Goal: Task Accomplishment & Management: Complete application form

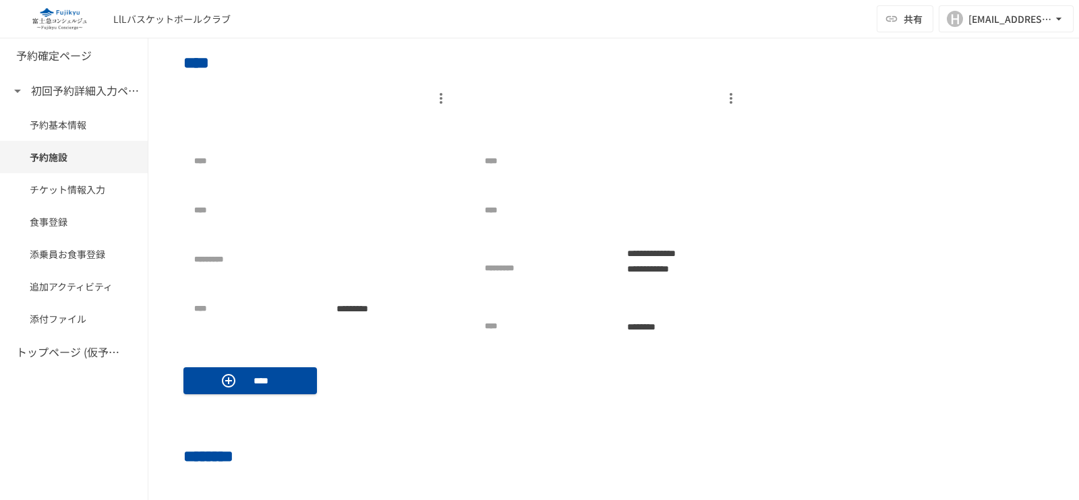
scroll to position [674, 0]
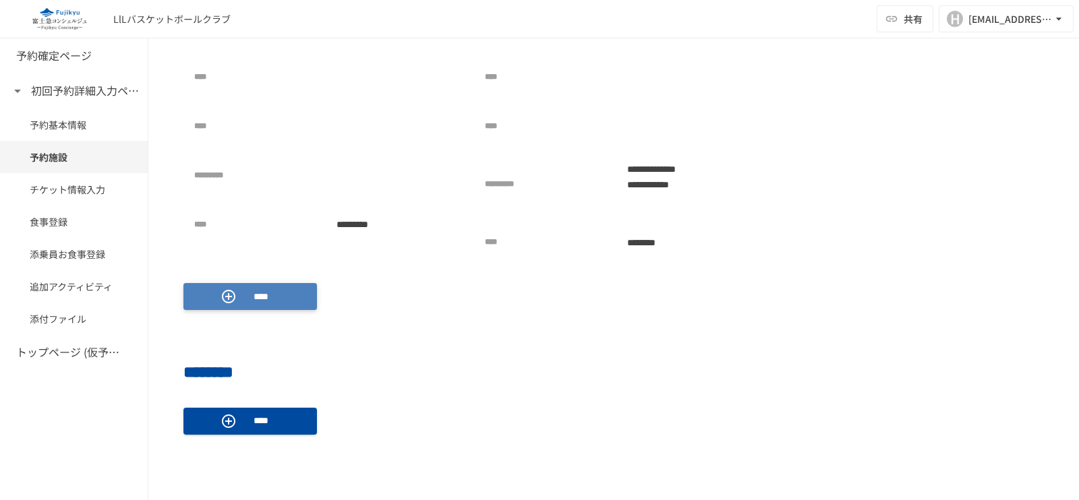
click at [239, 291] on div "****" at bounding box center [250, 297] width 59 height 16
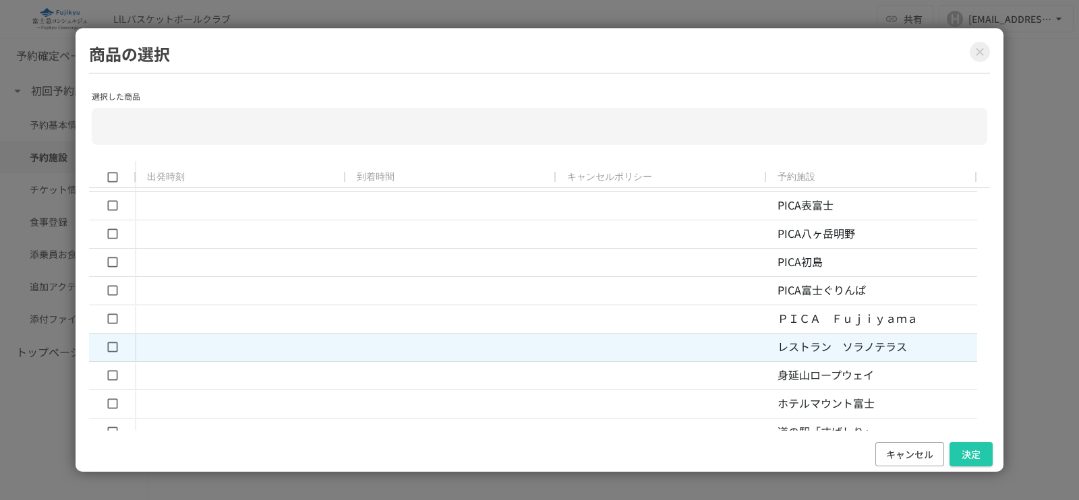
scroll to position [337, 0]
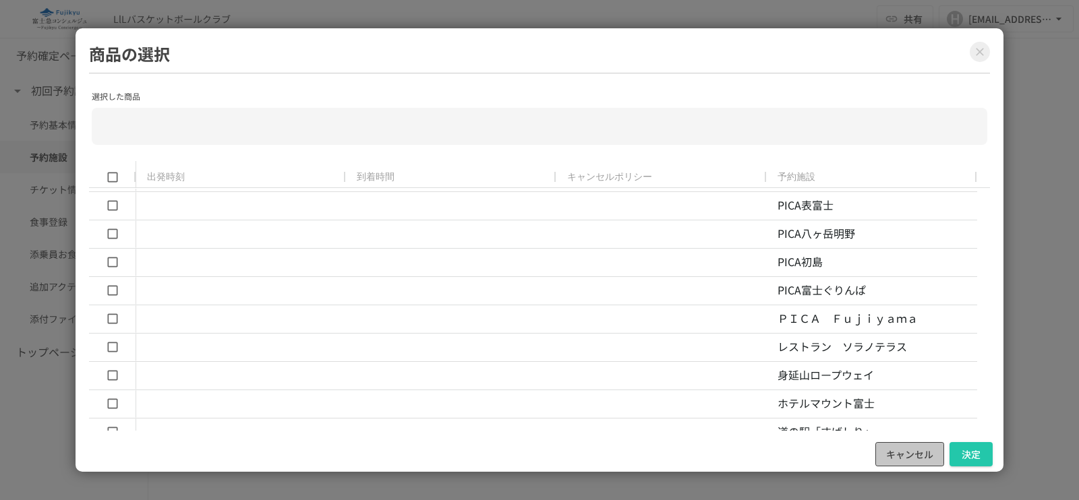
click at [922, 458] on button "キャンセル" at bounding box center [909, 454] width 69 height 25
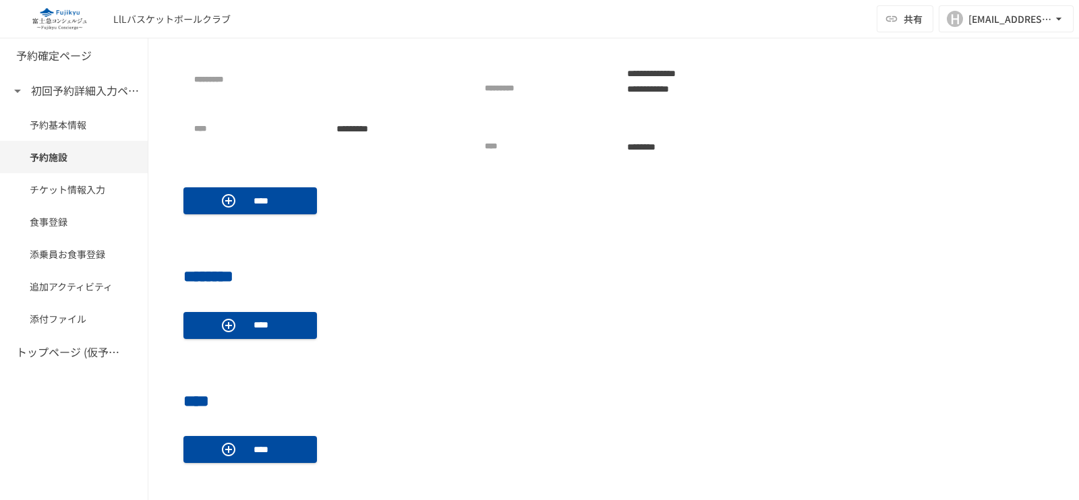
scroll to position [843, 0]
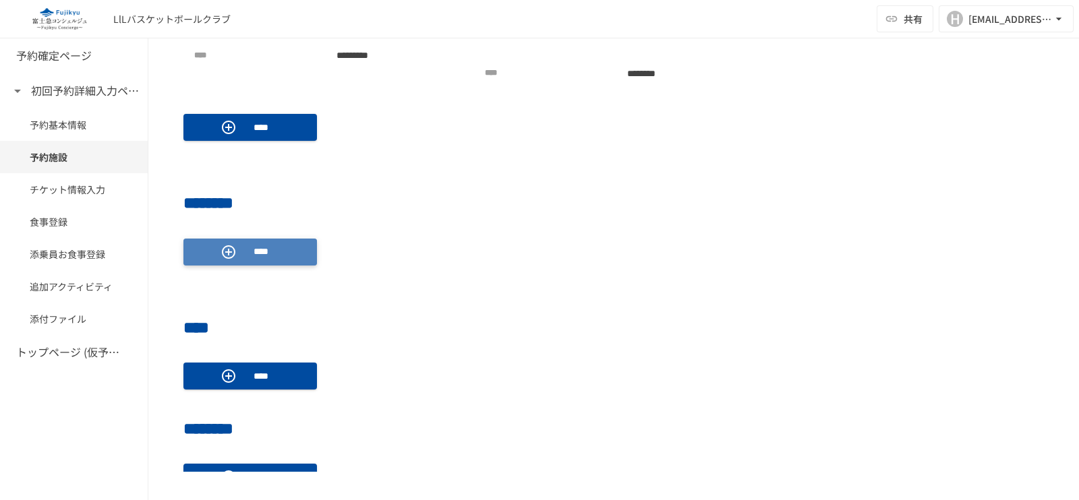
click at [262, 250] on p "****" at bounding box center [261, 251] width 38 height 15
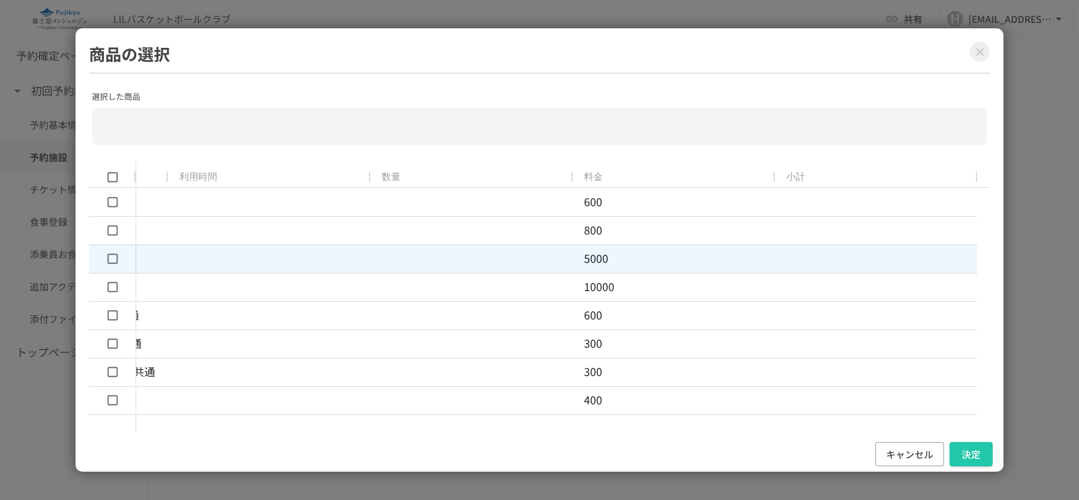
scroll to position [0, 0]
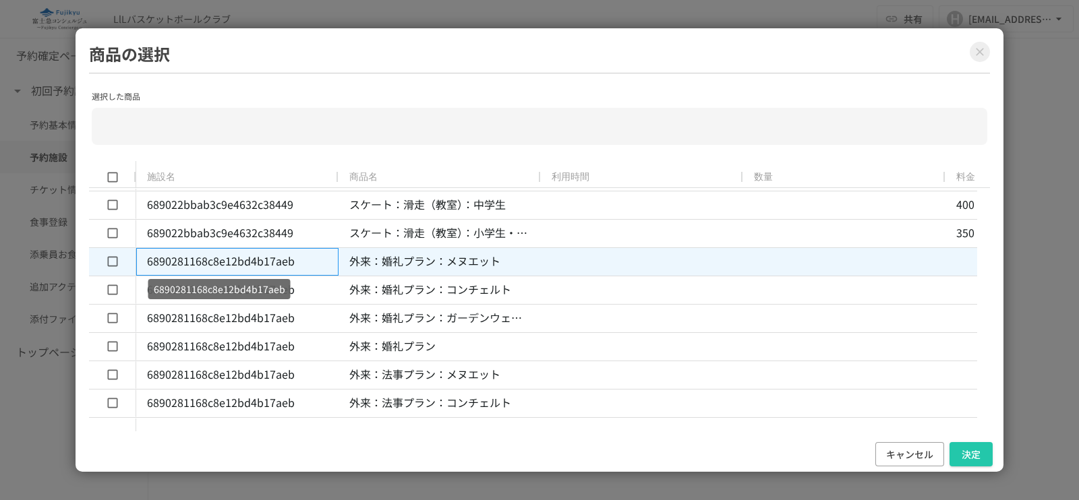
drag, startPoint x: 140, startPoint y: 261, endPoint x: 280, endPoint y: 261, distance: 140.3
click at [280, 261] on div "6890281168c8e12bd4b17aeb" at bounding box center [237, 262] width 202 height 28
drag, startPoint x: 244, startPoint y: 268, endPoint x: 208, endPoint y: 258, distance: 37.1
click at [208, 258] on p "6890281168c8e12bd4b17aeb" at bounding box center [238, 262] width 182 height 18
drag, startPoint x: 311, startPoint y: 264, endPoint x: 196, endPoint y: 264, distance: 115.3
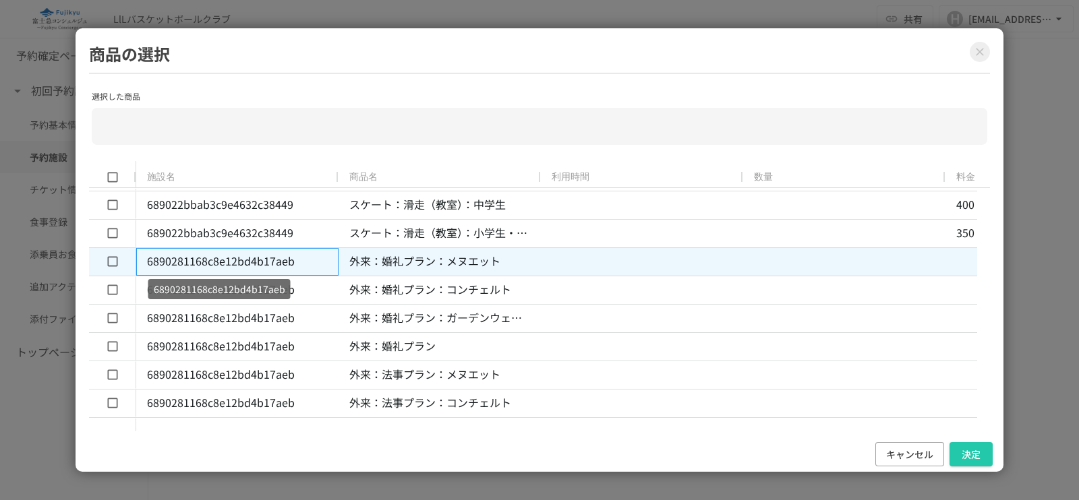
click at [196, 264] on p "6890281168c8e12bd4b17aeb" at bounding box center [238, 262] width 182 height 18
click at [176, 264] on p "6890281168c8e12bd4b17aeb" at bounding box center [238, 262] width 182 height 18
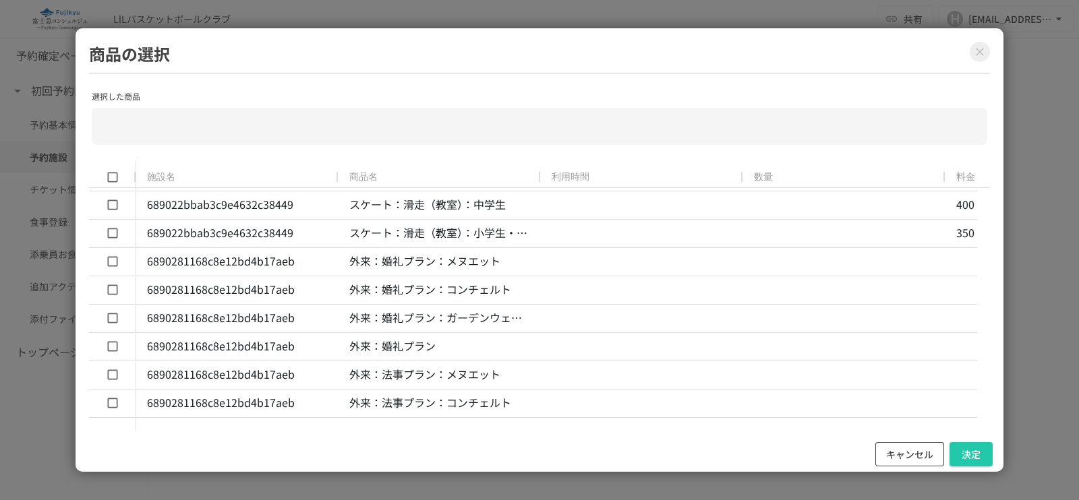
click at [900, 460] on button "キャンセル" at bounding box center [909, 454] width 69 height 25
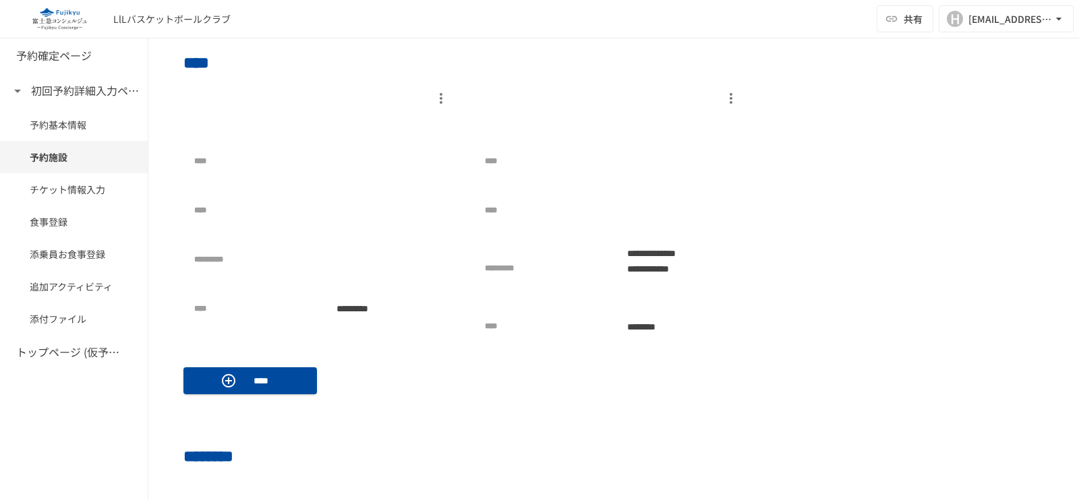
click at [680, 125] on p at bounding box center [614, 123] width 258 height 27
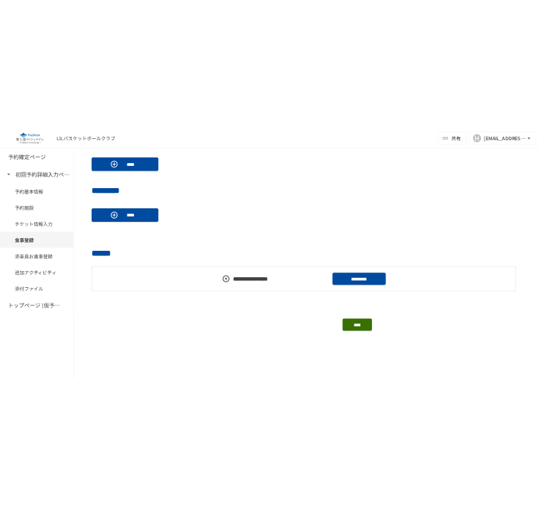
scroll to position [1264, 0]
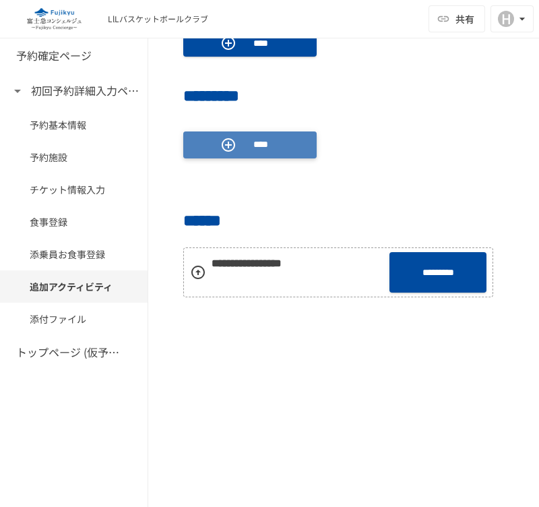
click at [256, 142] on p "****" at bounding box center [261, 144] width 38 height 15
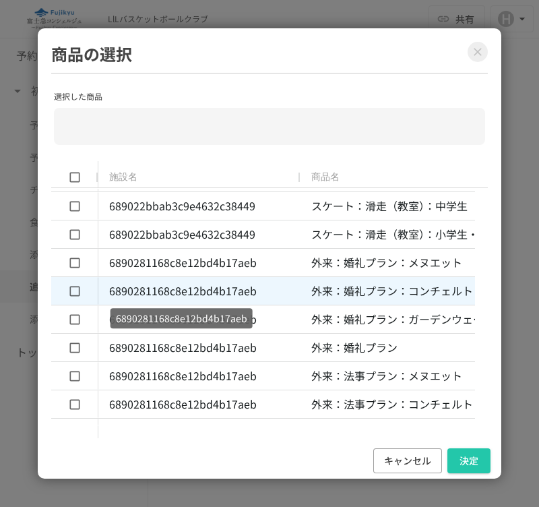
scroll to position [395, 0]
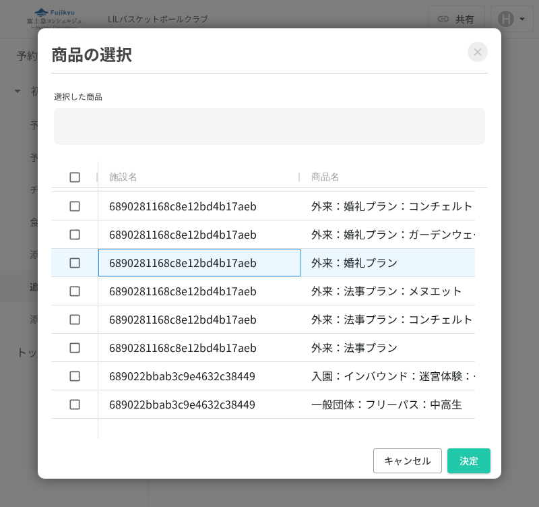
drag, startPoint x: 267, startPoint y: 261, endPoint x: 122, endPoint y: 252, distance: 145.3
click at [122, 252] on div "6890281168c8e12bd4b17aeb" at bounding box center [199, 263] width 202 height 28
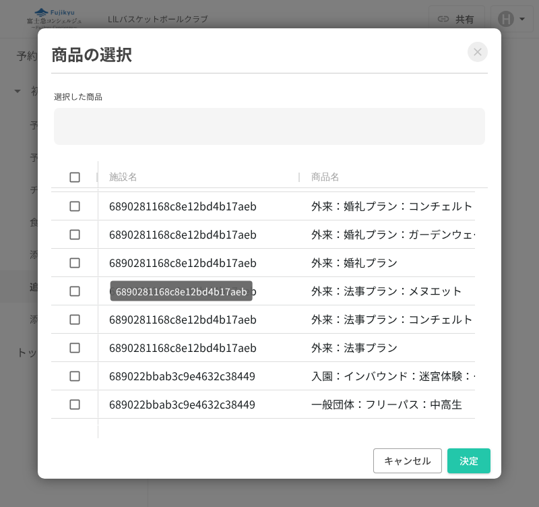
click at [178, 290] on p "6890281168c8e12bd4b17aeb" at bounding box center [182, 291] width 132 height 15
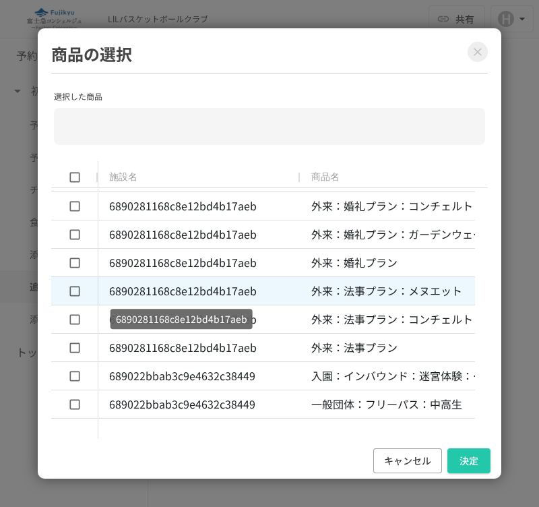
drag, startPoint x: 117, startPoint y: 292, endPoint x: 225, endPoint y: 293, distance: 107.9
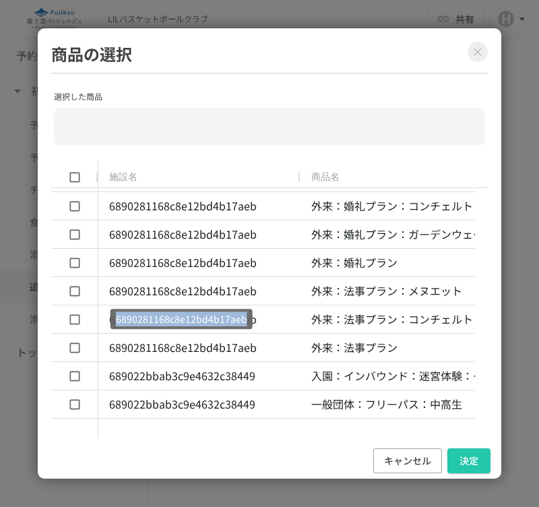
drag, startPoint x: 111, startPoint y: 321, endPoint x: 250, endPoint y: 321, distance: 138.2
click at [250, 321] on div "6890281168c8e12bd4b17aeb" at bounding box center [182, 319] width 142 height 20
copy p "6890281168c8e12bd4b17aeb"
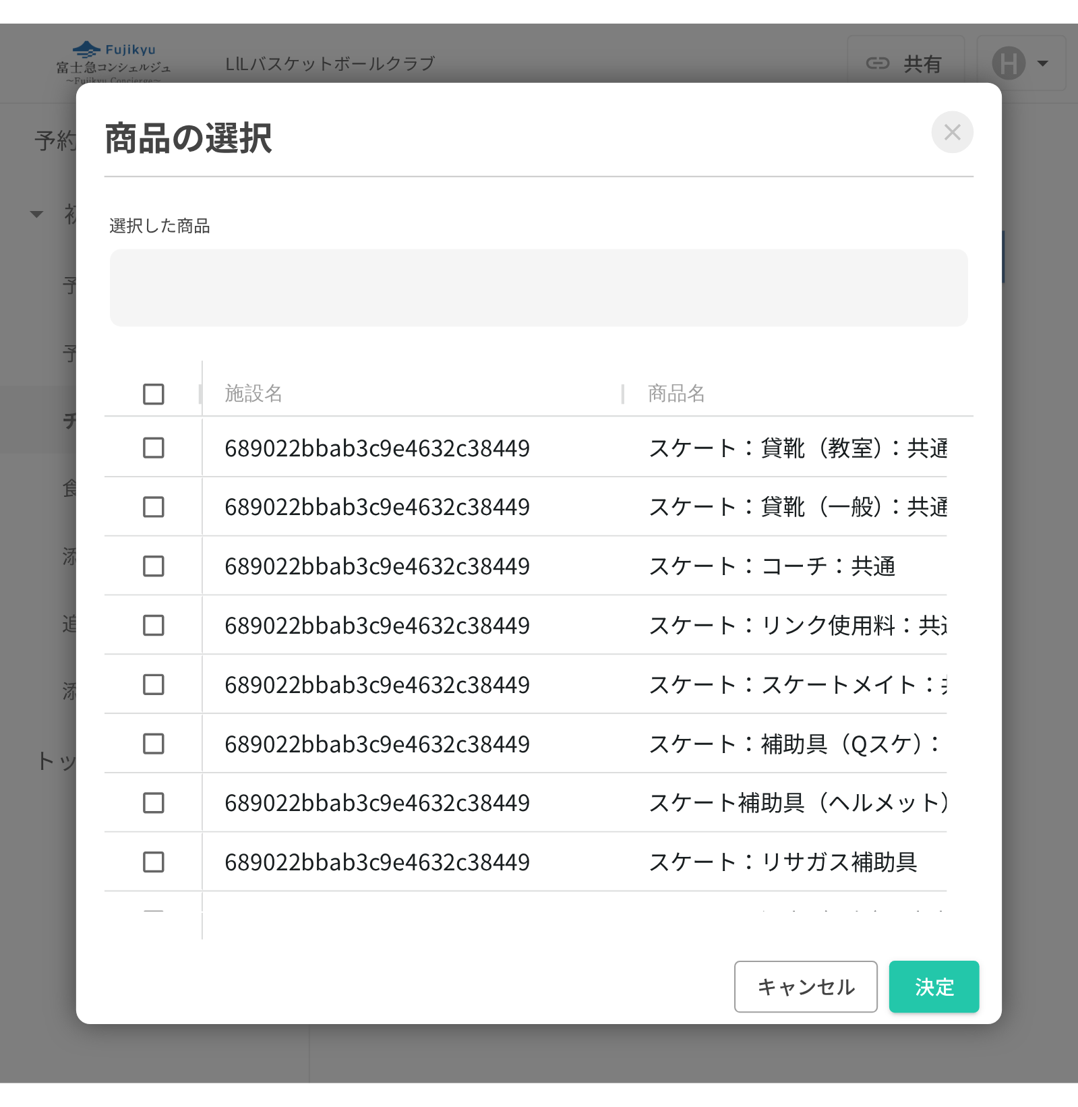
scroll to position [971, 0]
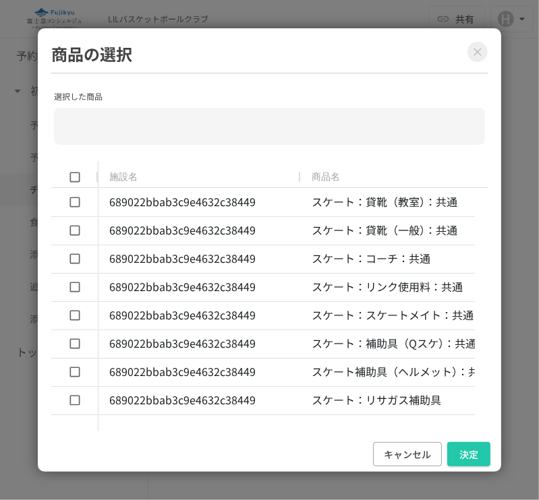
click at [311, 144] on div "選択した商品 ​" at bounding box center [269, 124] width 436 height 74
